Goal: Navigation & Orientation: Find specific page/section

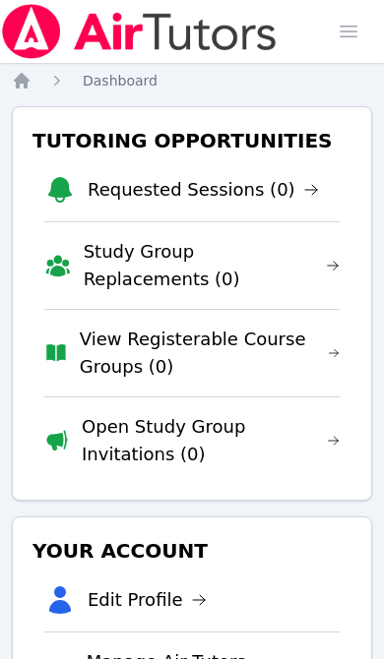
click at [343, 36] on span "button" at bounding box center [347, 31] width 43 height 43
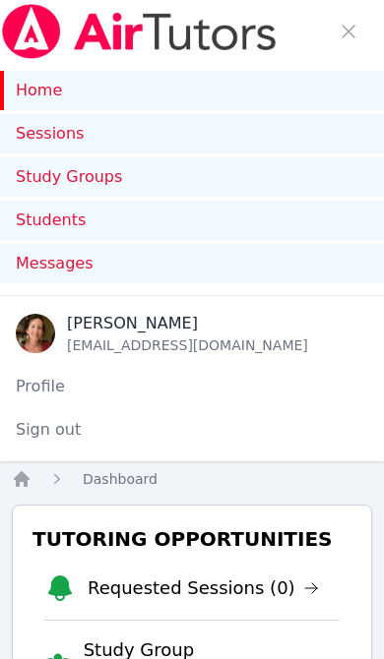
click at [52, 125] on link "Sessions" at bounding box center [192, 133] width 384 height 39
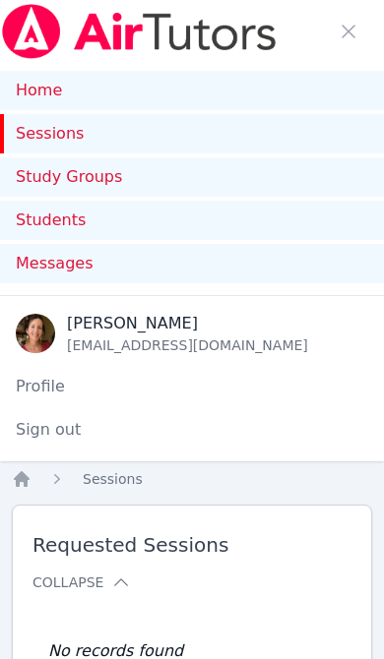
click at [47, 96] on link "Home" at bounding box center [192, 90] width 384 height 39
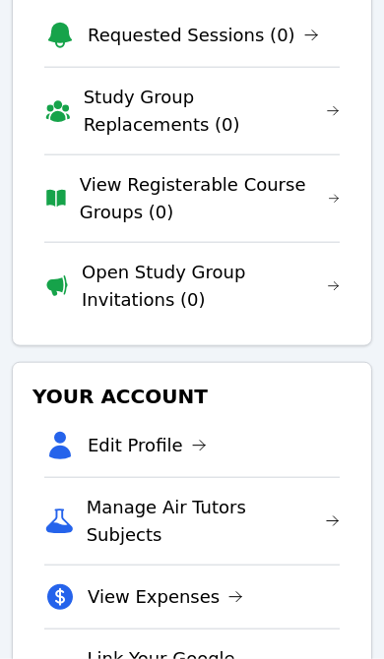
scroll to position [657, 0]
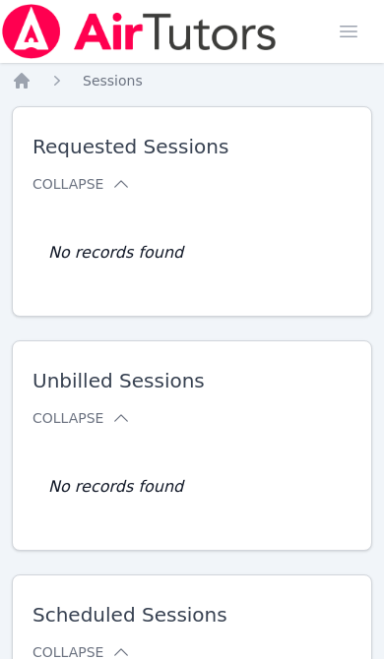
click at [19, 84] on icon "Breadcrumb" at bounding box center [22, 81] width 16 height 16
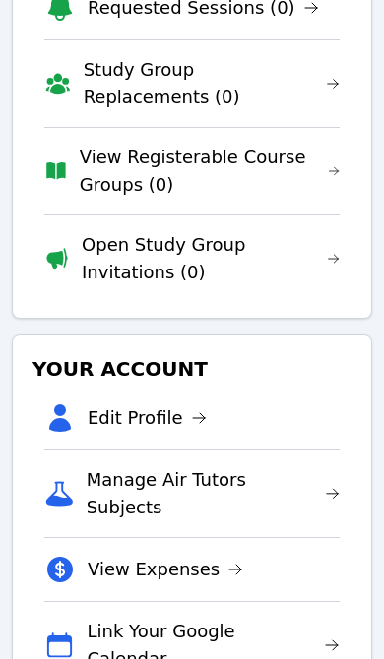
scroll to position [65, 0]
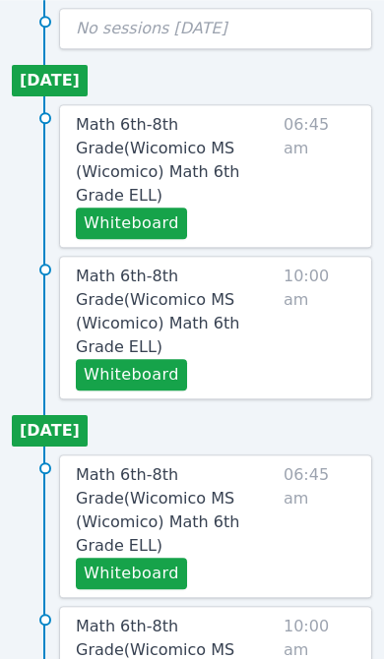
scroll to position [1107, 0]
